Goal: Task Accomplishment & Management: Manage account settings

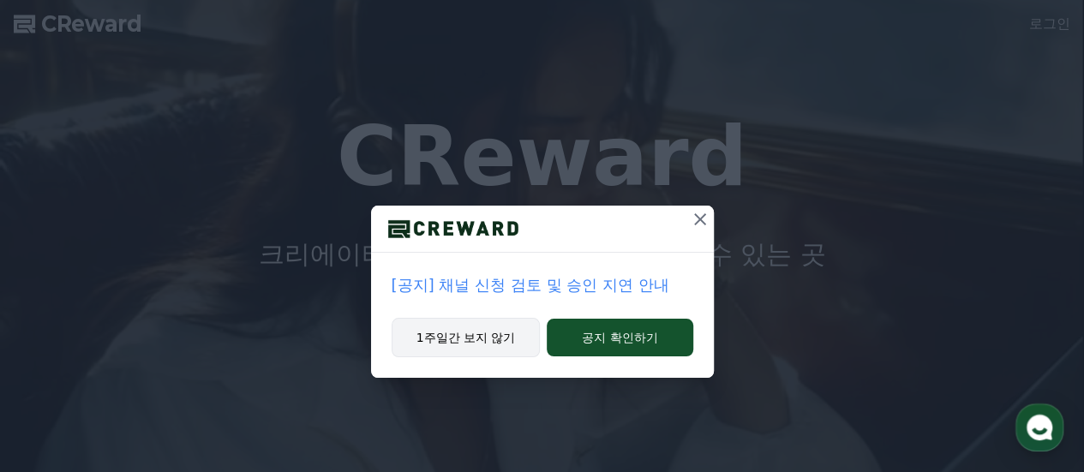
drag, startPoint x: 495, startPoint y: 332, endPoint x: 536, endPoint y: 330, distance: 40.3
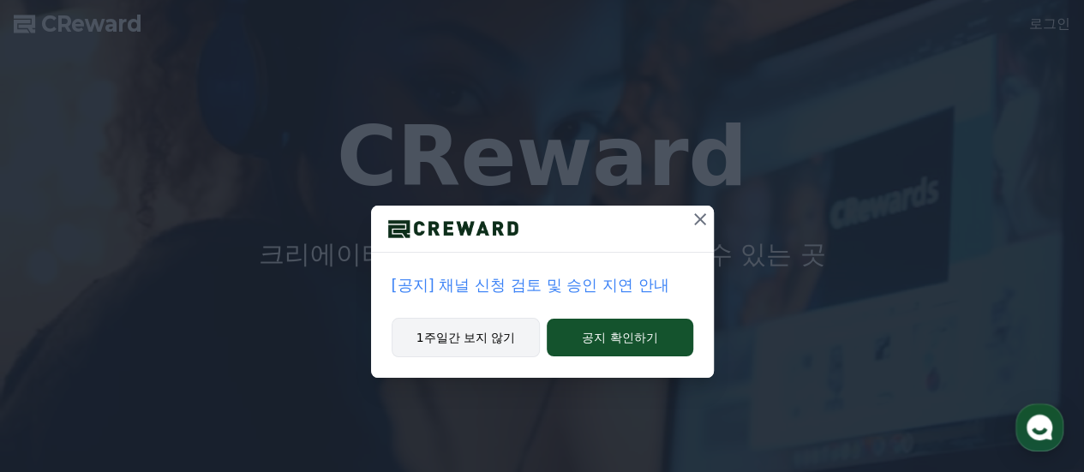
click at [495, 332] on button "1주일간 보지 않기" at bounding box center [466, 337] width 149 height 39
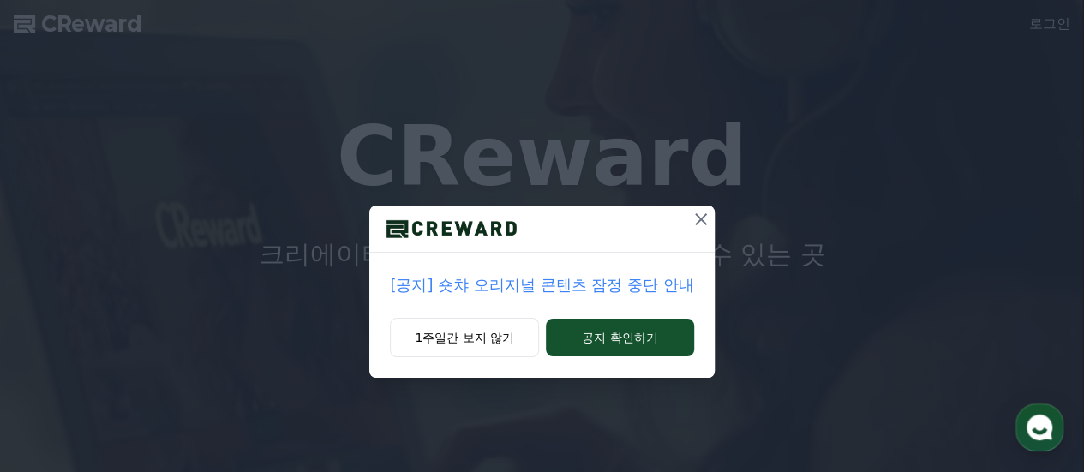
click at [719, 222] on div "[공지] 숏챠 오리지널 콘텐츠 잠정 중단 안내 1주일간 보지 않기 공지 확인하기" at bounding box center [542, 202] width 1084 height 405
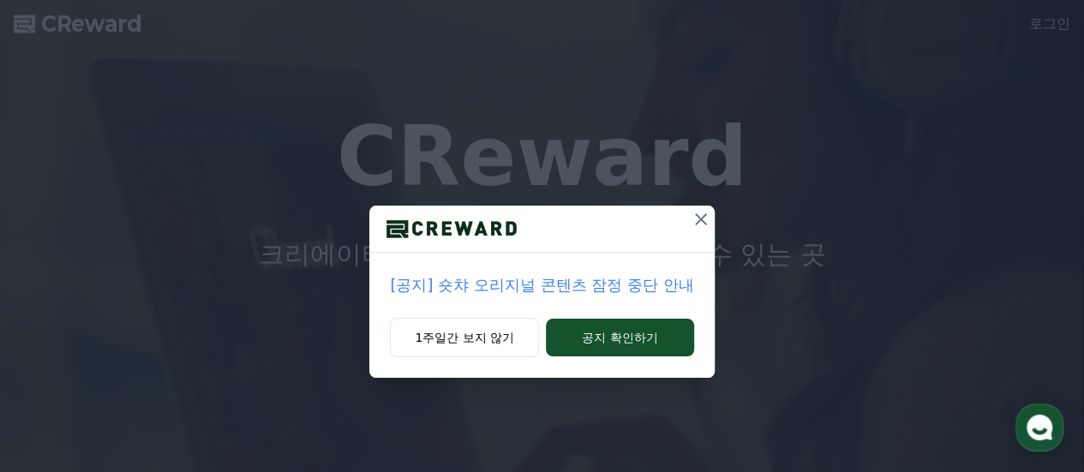
click at [710, 223] on icon at bounding box center [701, 219] width 21 height 21
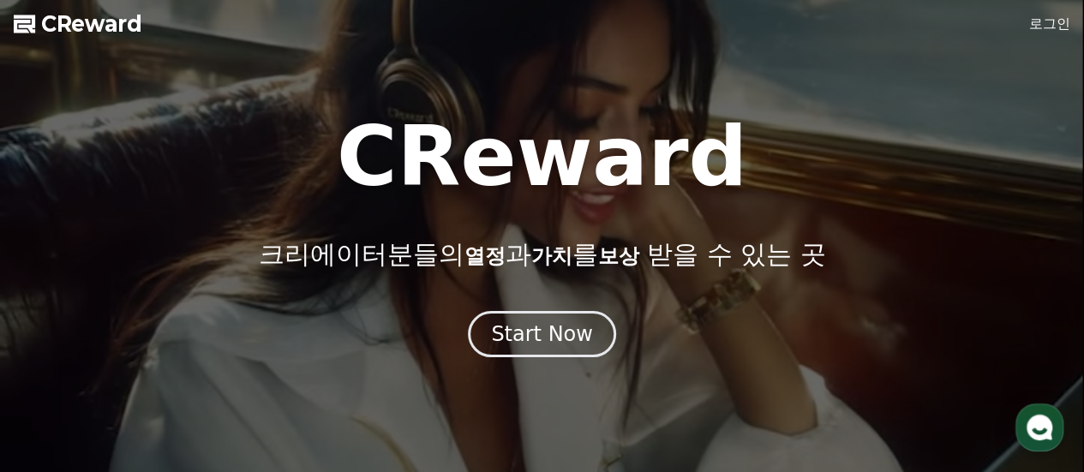
click at [1064, 16] on link "로그인" at bounding box center [1049, 24] width 41 height 21
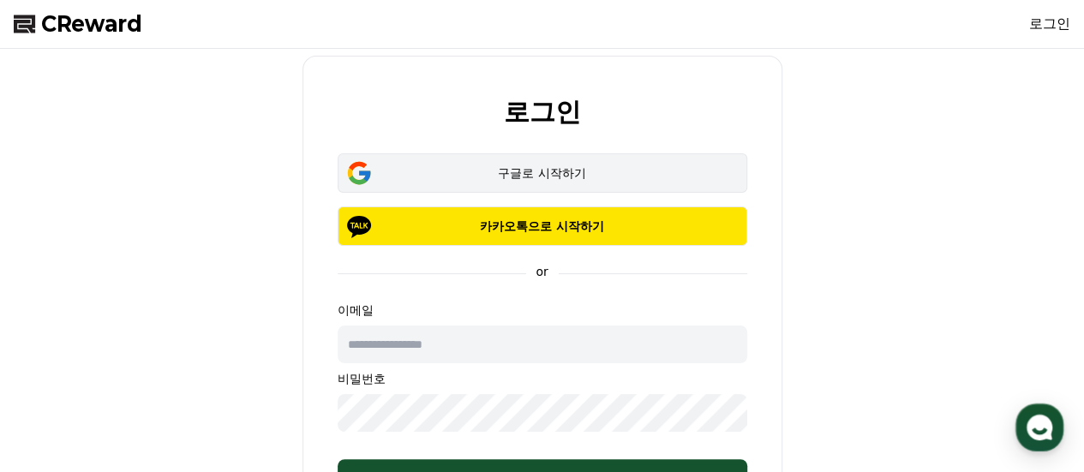
click at [543, 169] on div "구글로 시작하기" at bounding box center [543, 173] width 360 height 17
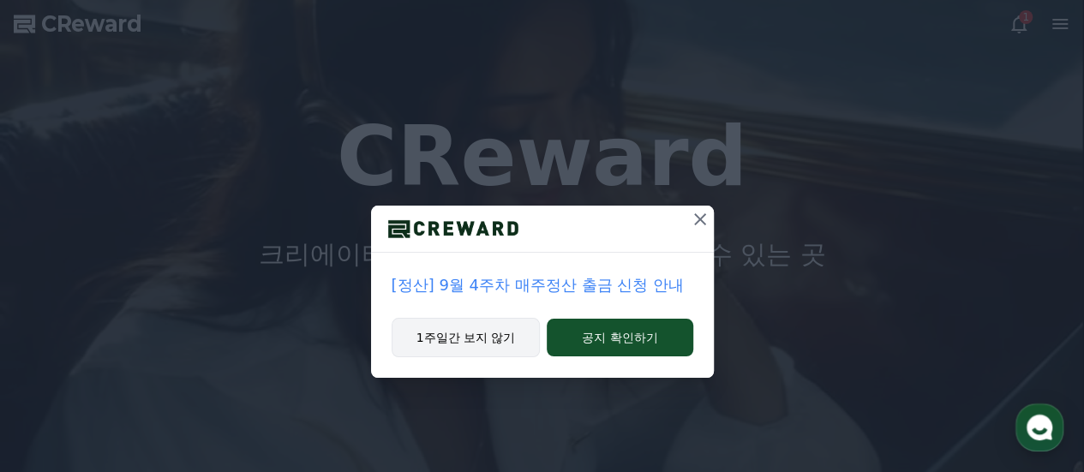
drag, startPoint x: 478, startPoint y: 334, endPoint x: 526, endPoint y: 321, distance: 49.7
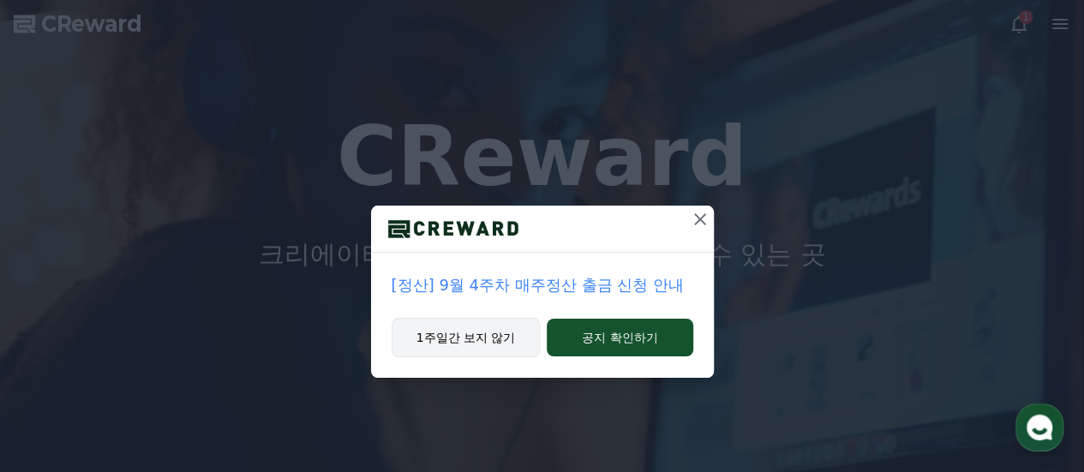
click at [479, 334] on button "1주일간 보지 않기" at bounding box center [466, 337] width 149 height 39
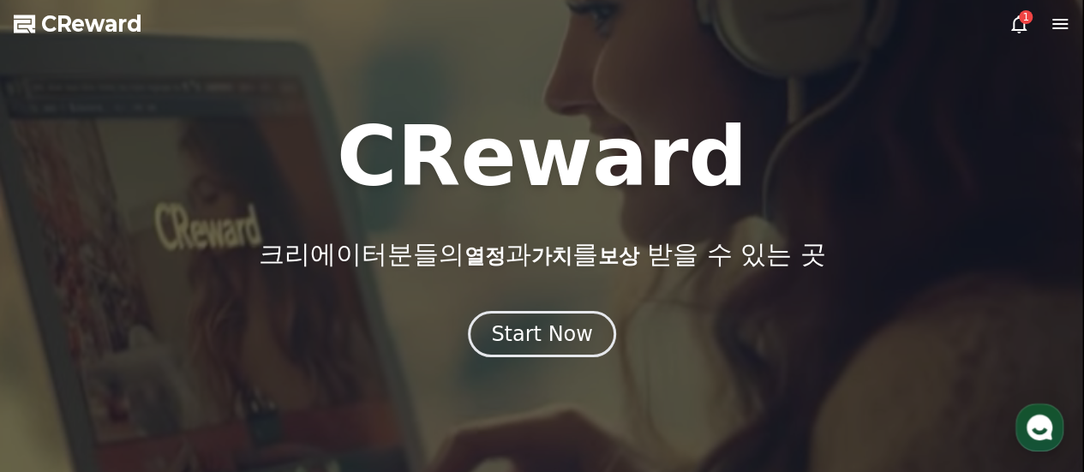
click at [1015, 25] on icon at bounding box center [1019, 24] width 21 height 21
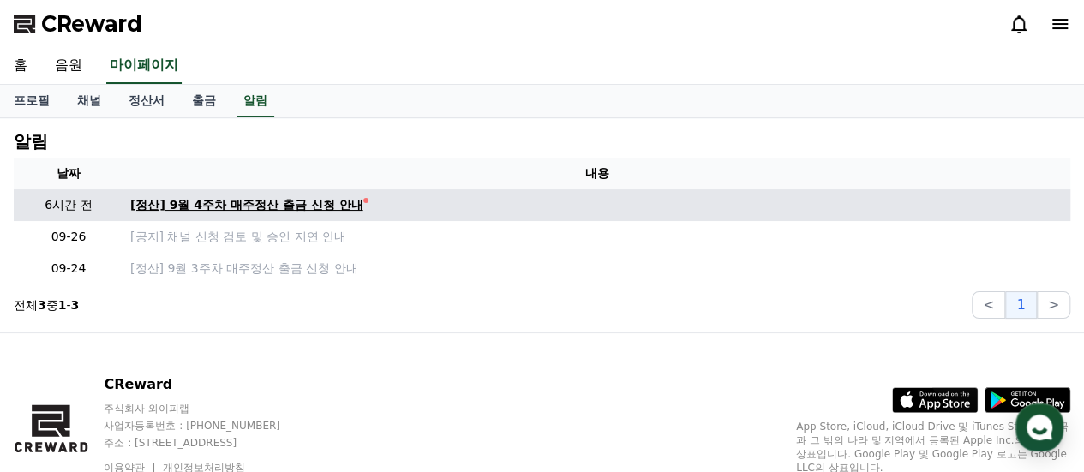
click at [301, 206] on div "[정산] 9월 4주차 매주정산 출금 신청 안내" at bounding box center [246, 205] width 233 height 18
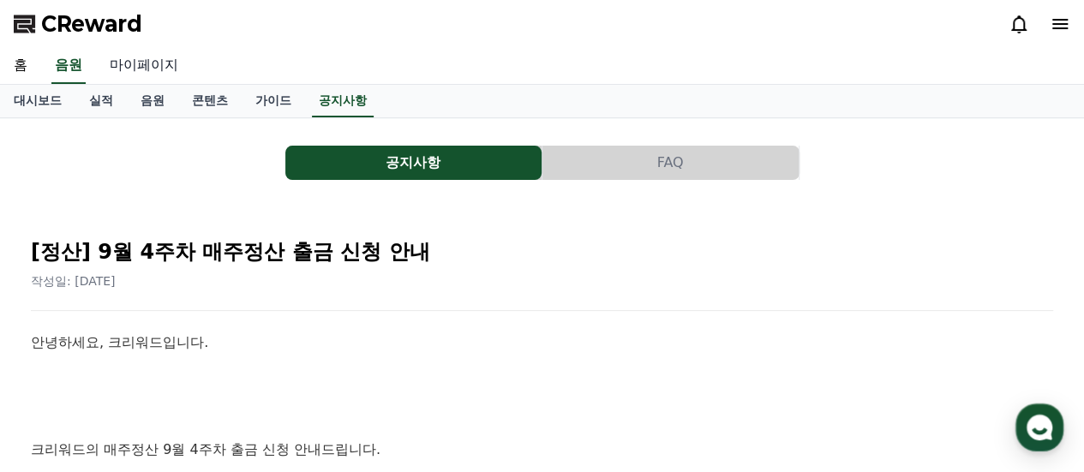
click at [149, 56] on link "마이페이지" at bounding box center [144, 66] width 96 height 36
select select "**********"
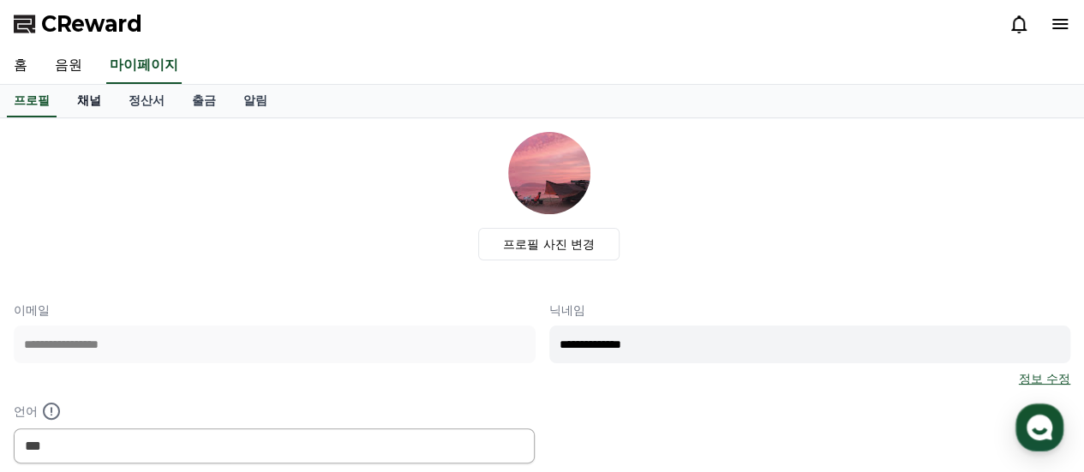
click at [92, 106] on link "채널" at bounding box center [88, 101] width 51 height 33
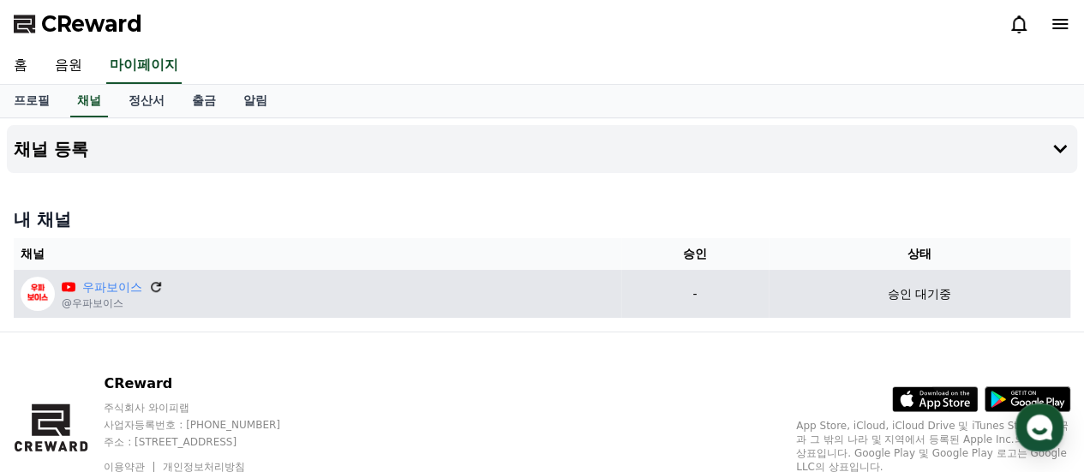
click at [151, 281] on icon at bounding box center [155, 286] width 15 height 15
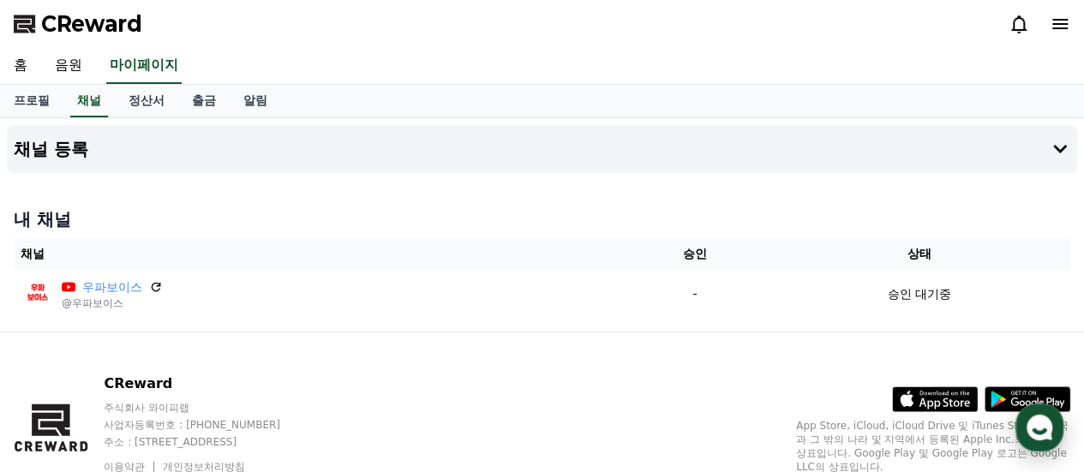
click at [1048, 447] on div "button" at bounding box center [1040, 428] width 48 height 48
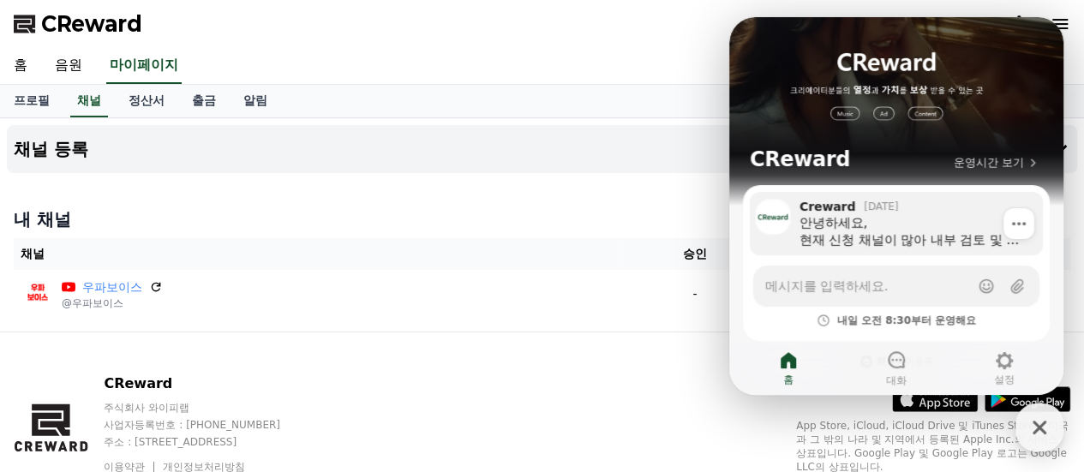
click at [873, 236] on div "안녕하세요, 현재 신청 채널이 많아 내부 검토 및 승인 절차가 순차적으로 진행되고 있으며, 내부 사정으로 인해 당분간 빠른 승인이 어려울 수 …" at bounding box center [915, 231] width 231 height 34
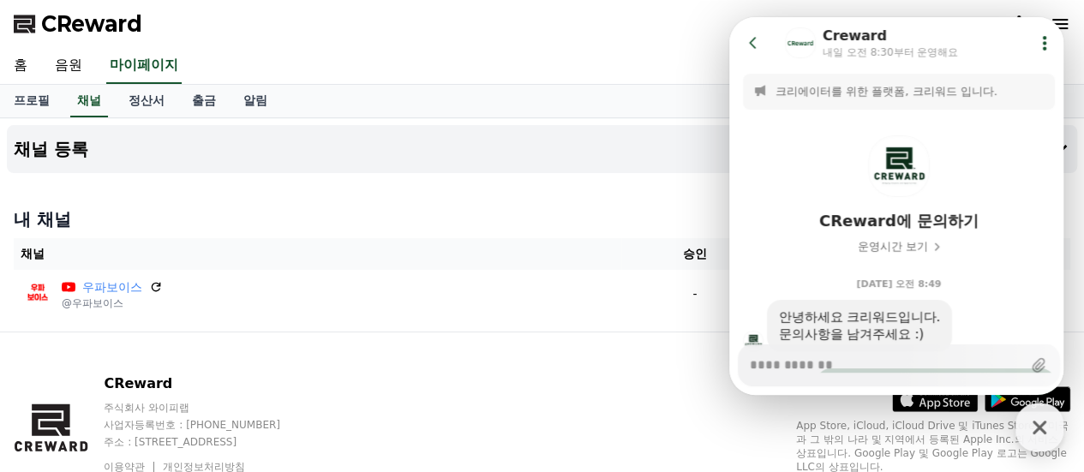
scroll to position [1366, 0]
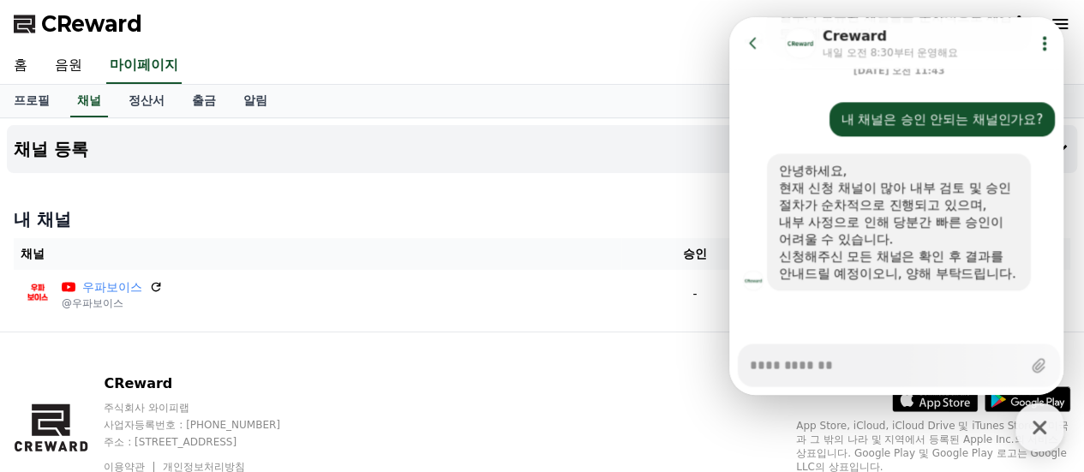
type textarea "*"
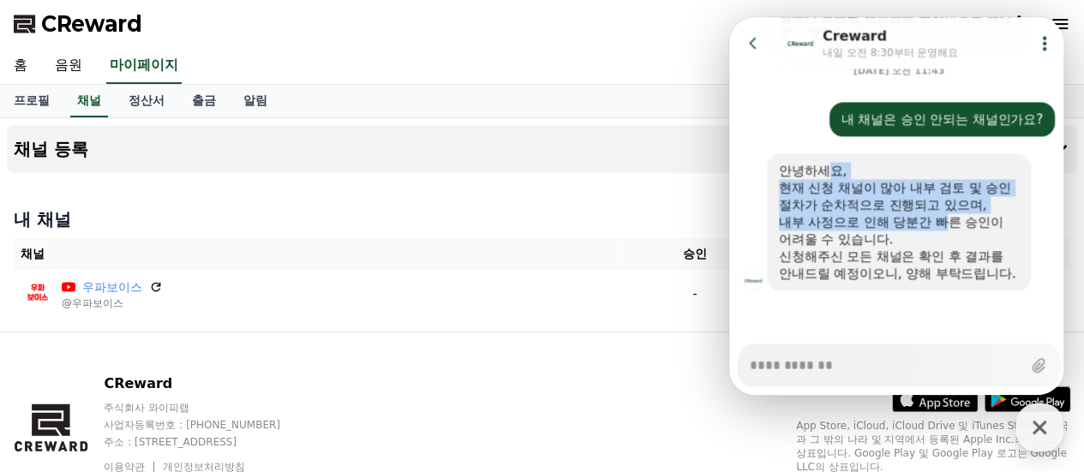
drag, startPoint x: 831, startPoint y: 161, endPoint x: 953, endPoint y: 203, distance: 129.6
click at [953, 203] on div "안녕하세요, 현재 신청 채널이 많아 내부 검토 및 승인 절차가 순차적으로 진행되고 있으며, 내부 사정으로 인해 당분간 빠른 승인이 어려울 수 …" at bounding box center [899, 222] width 240 height 120
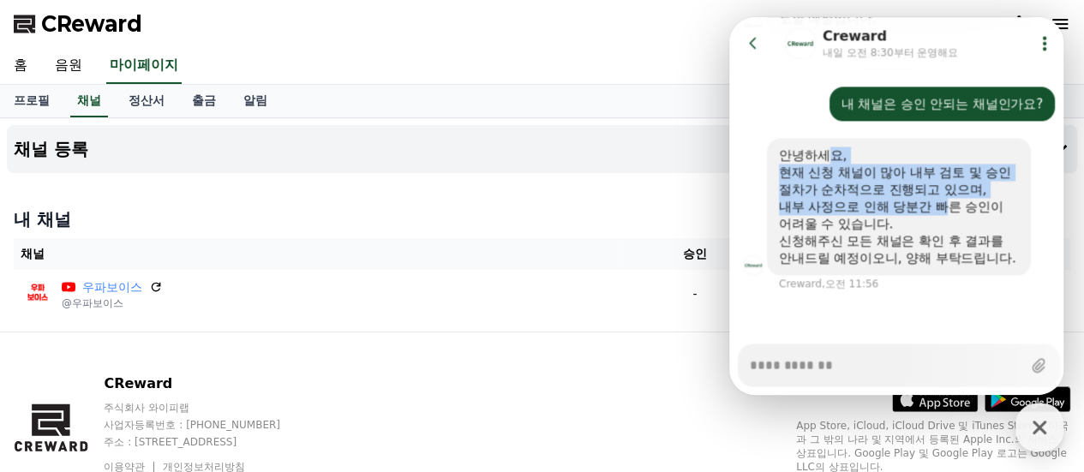
click at [943, 206] on div "내부 사정으로 인해 당분간 빠른 승인이 어려울 수 있습니다." at bounding box center [899, 215] width 240 height 34
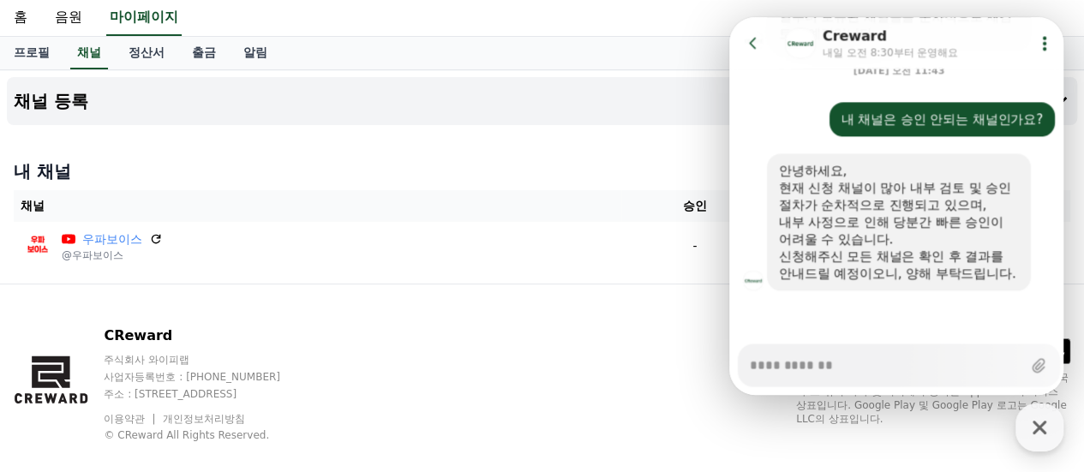
scroll to position [72, 0]
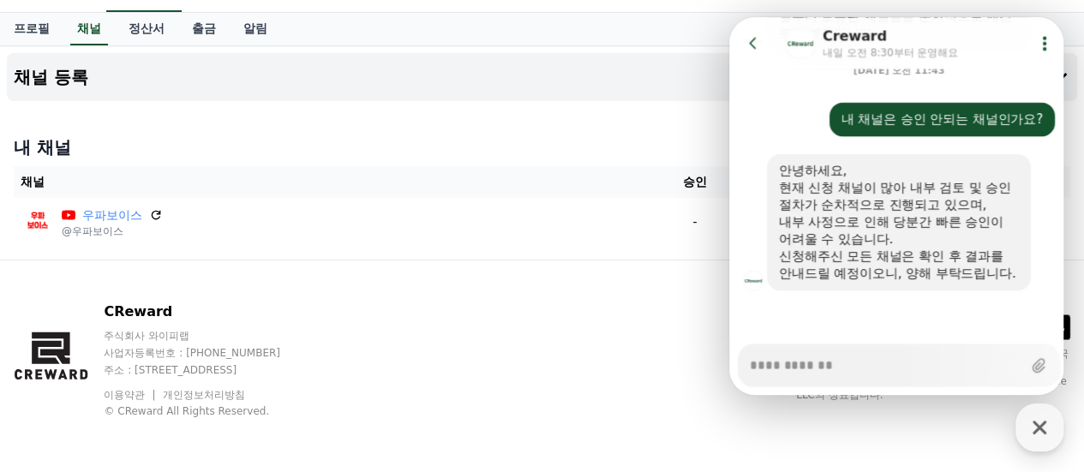
click at [759, 39] on icon at bounding box center [753, 42] width 17 height 17
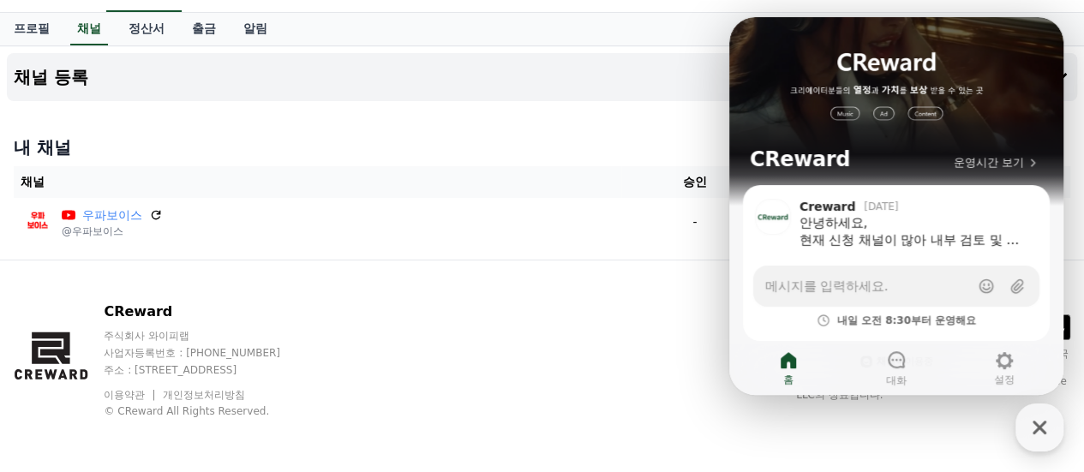
click at [552, 131] on div "내 채널 채널 승인 상태 우파보이스 @우파보이스 - 승인 대기중" at bounding box center [542, 191] width 1071 height 124
drag, startPoint x: 1035, startPoint y: 436, endPoint x: 960, endPoint y: 402, distance: 82.9
click at [1034, 436] on icon "button" at bounding box center [1039, 427] width 31 height 31
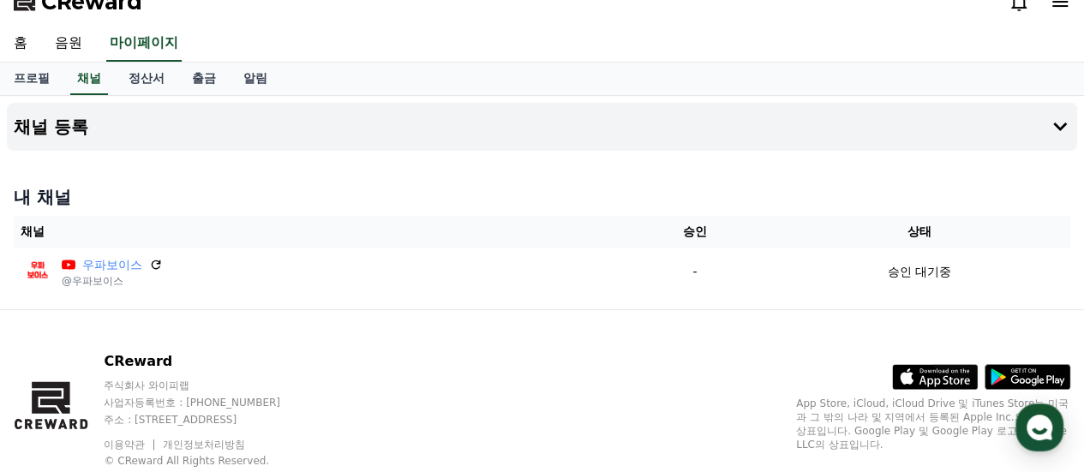
scroll to position [0, 0]
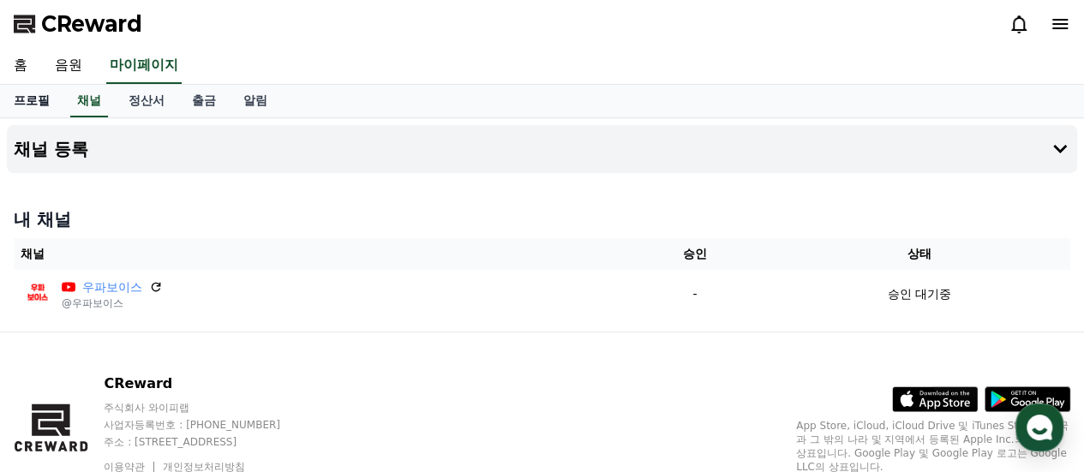
click at [27, 92] on link "프로필" at bounding box center [31, 101] width 63 height 33
select select "**********"
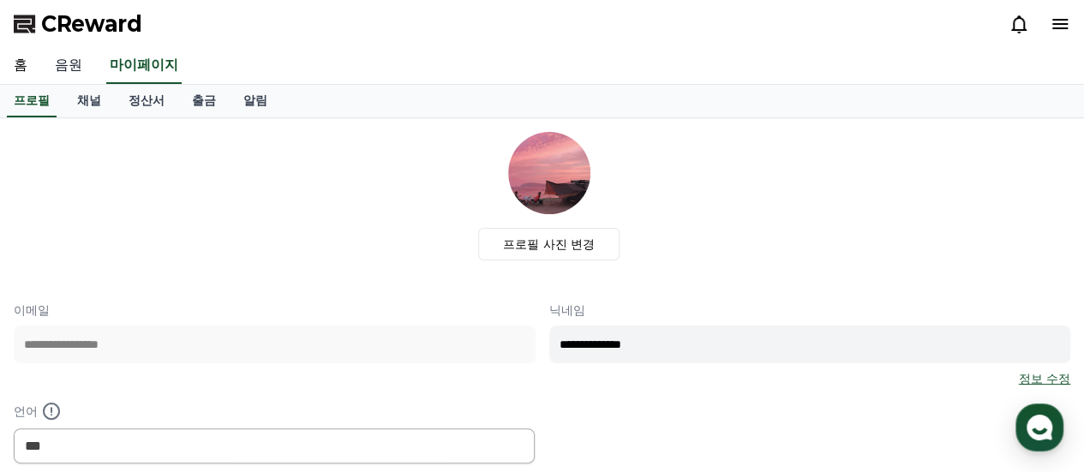
click at [69, 68] on link "음원" at bounding box center [68, 66] width 55 height 36
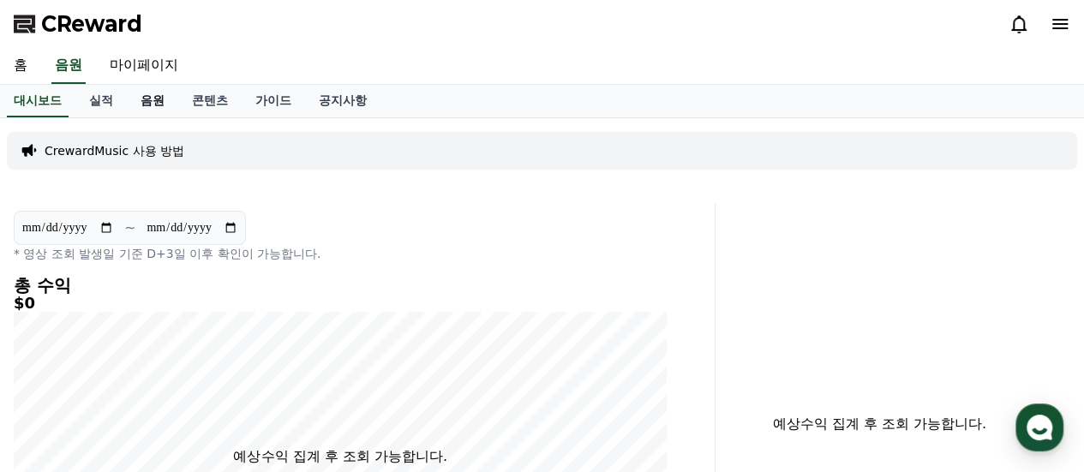
click at [155, 102] on link "음원" at bounding box center [152, 101] width 51 height 33
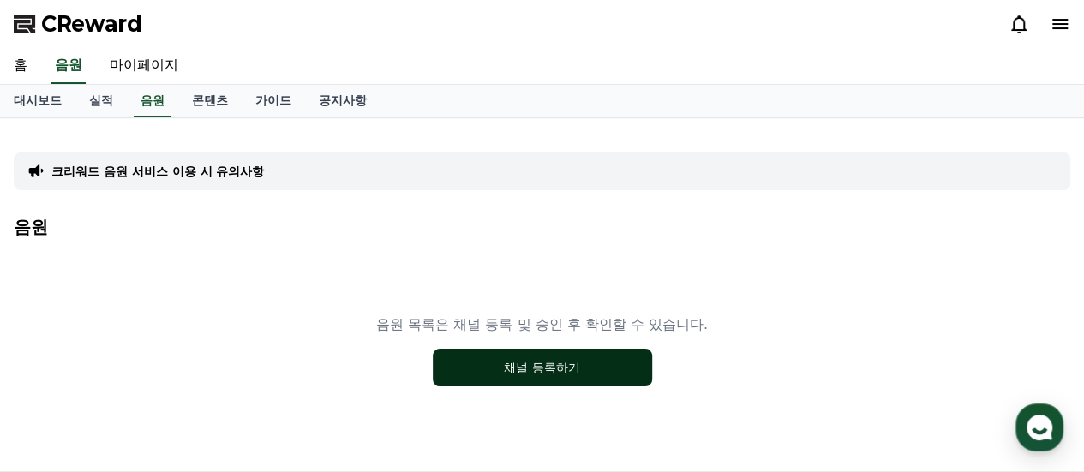
click at [550, 363] on button "채널 등록하기" at bounding box center [542, 368] width 219 height 38
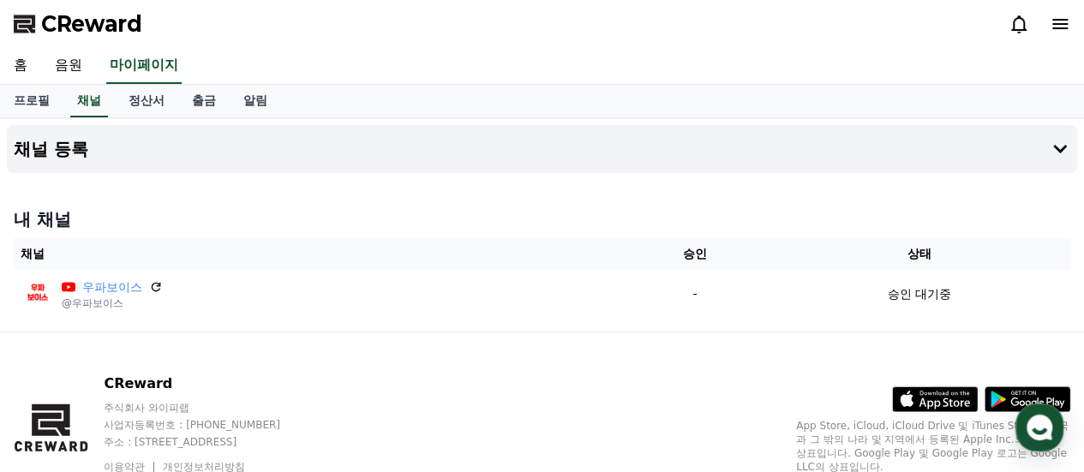
click at [562, 326] on div "채널 등록 내 채널 채널 승인 상태 우파보이스 @우파보이스 - 승인 대기중" at bounding box center [542, 224] width 1084 height 213
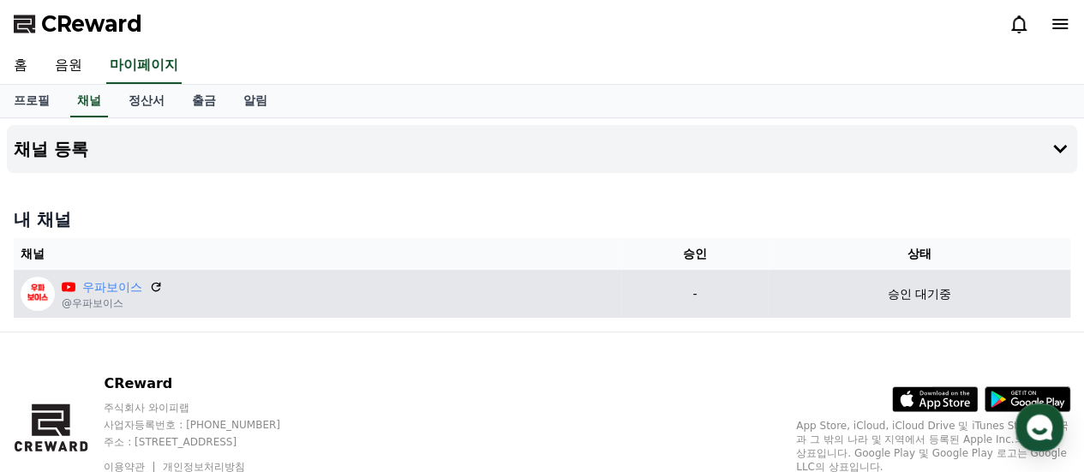
click at [165, 282] on div "우파보이스 @우파보이스" at bounding box center [318, 294] width 594 height 34
click at [158, 285] on icon at bounding box center [155, 286] width 15 height 15
